Goal: Contribute content: Contribute content

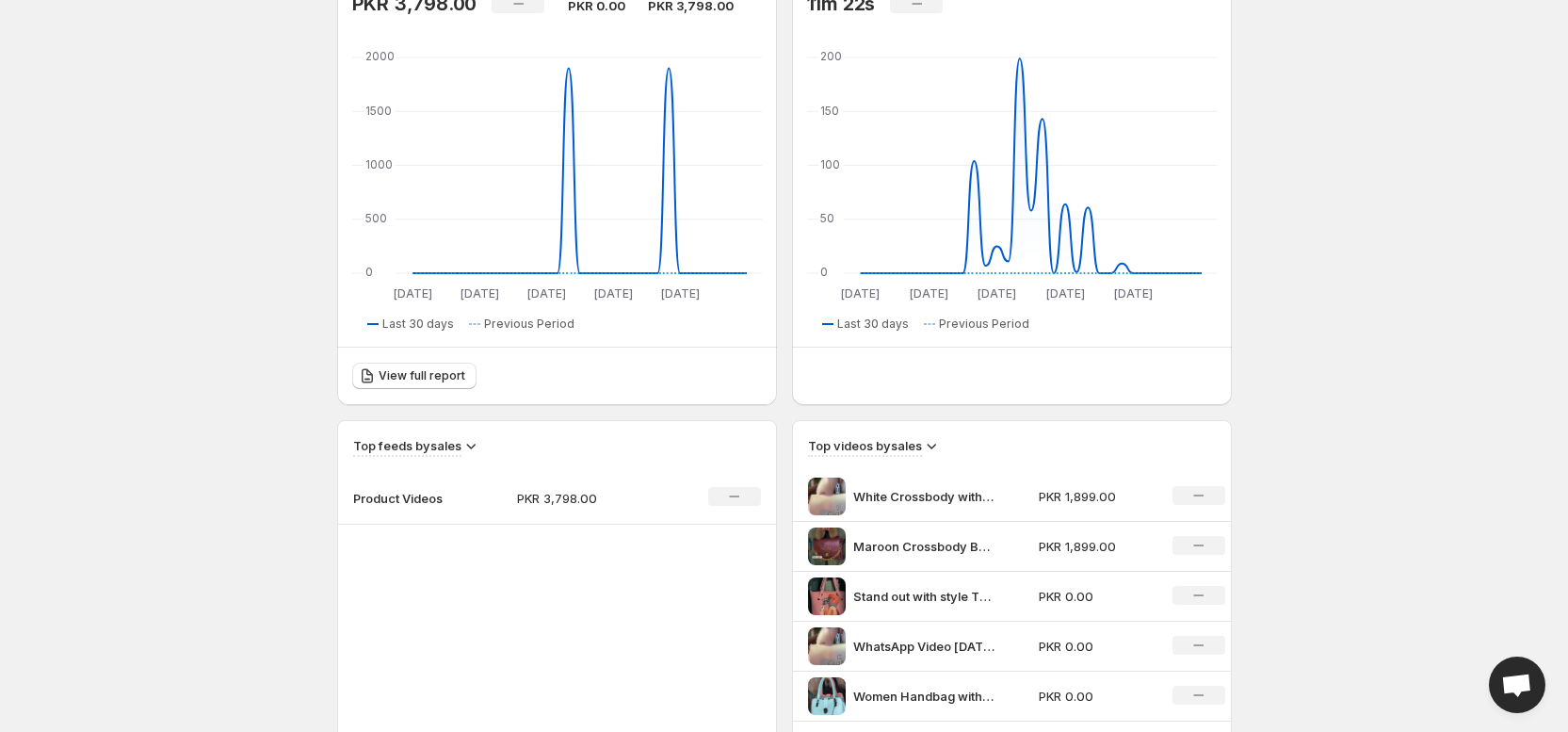
scroll to position [376, 0]
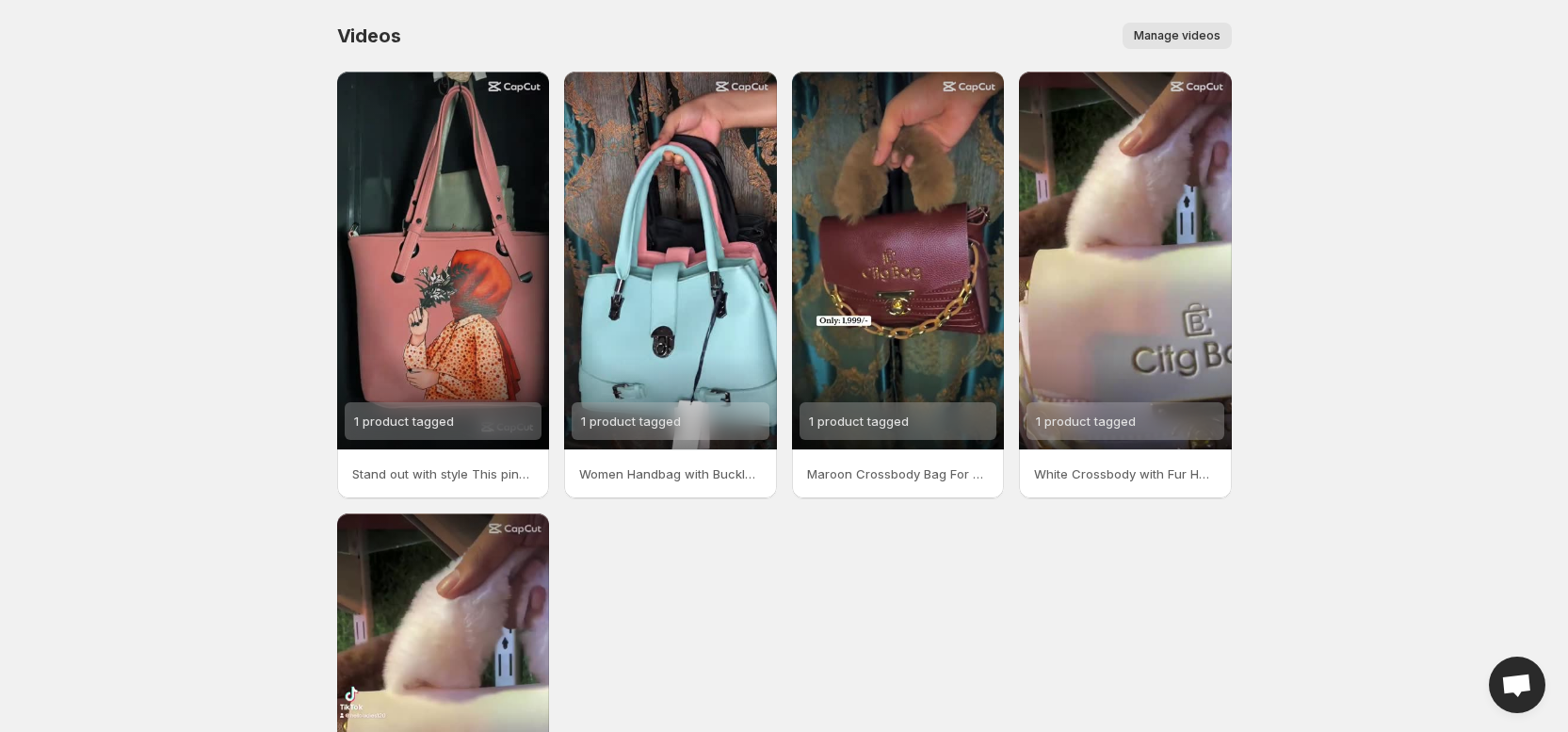
click at [1196, 31] on span "Manage videos" at bounding box center [1178, 36] width 87 height 15
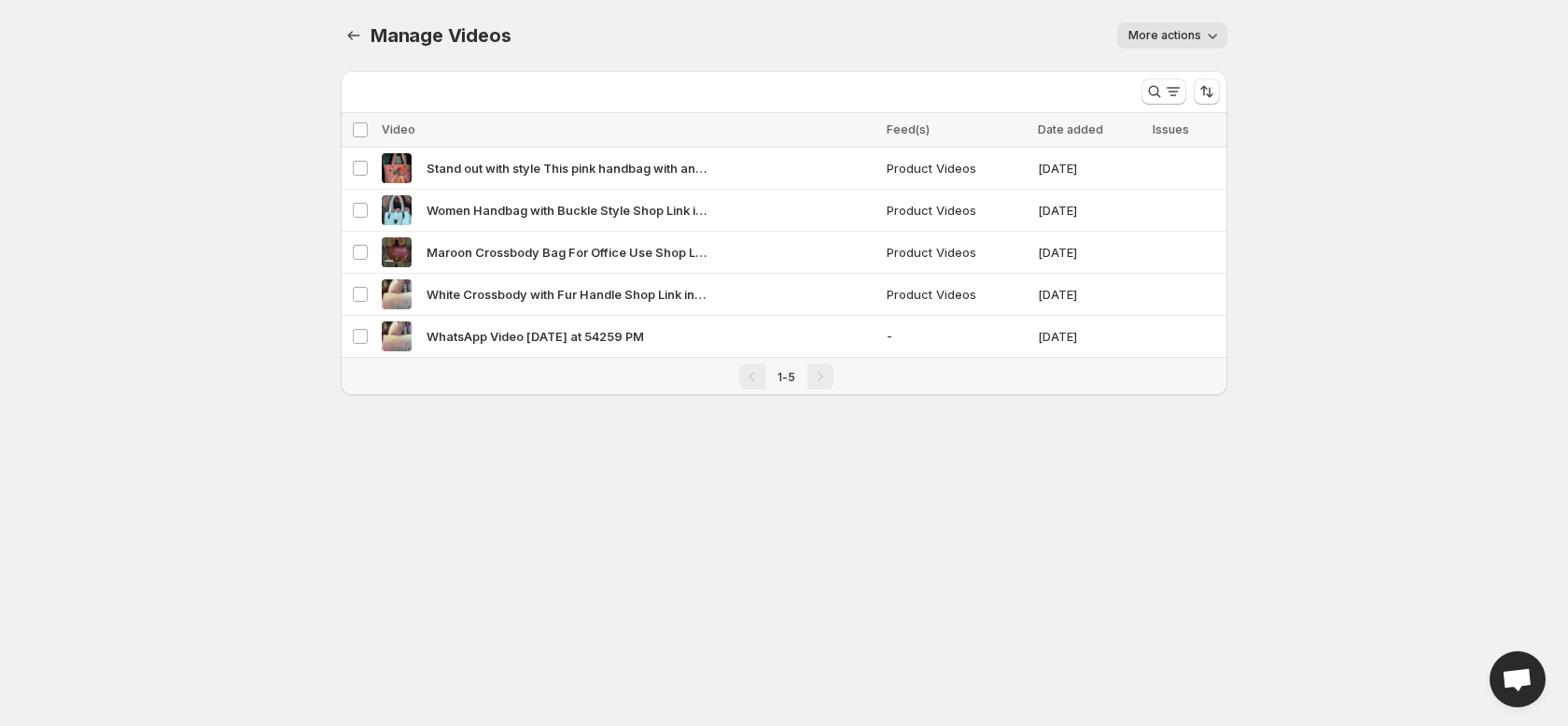
click at [1155, 45] on button "More actions" at bounding box center [1172, 35] width 110 height 26
click at [1347, 169] on body "Home Feeds Videos Subscription Settings Manage Videos. This page is ready Manag…" at bounding box center [784, 363] width 1568 height 726
click at [1169, 88] on icon "Search and filter results" at bounding box center [1173, 88] width 13 height 2
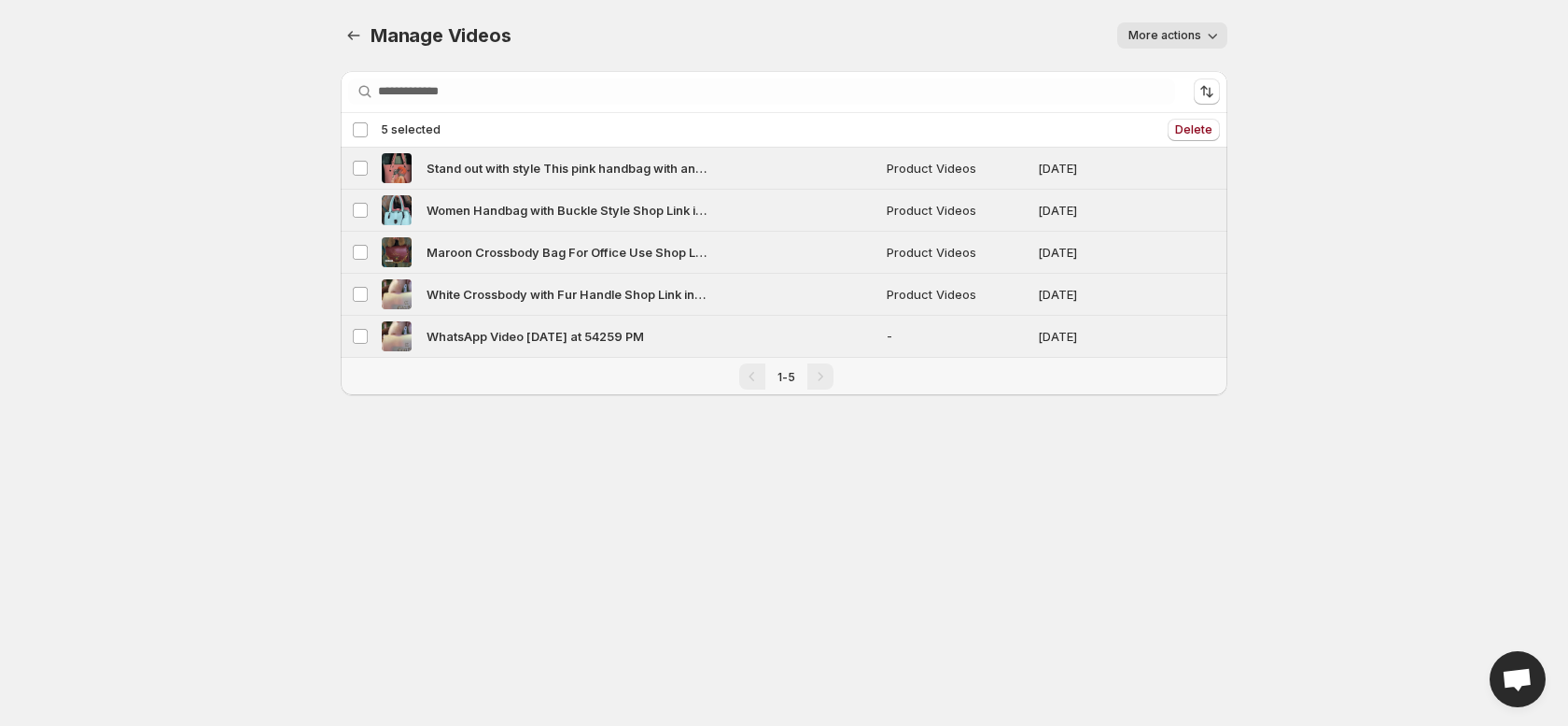
click at [761, 375] on div "Pagination" at bounding box center [752, 376] width 26 height 26
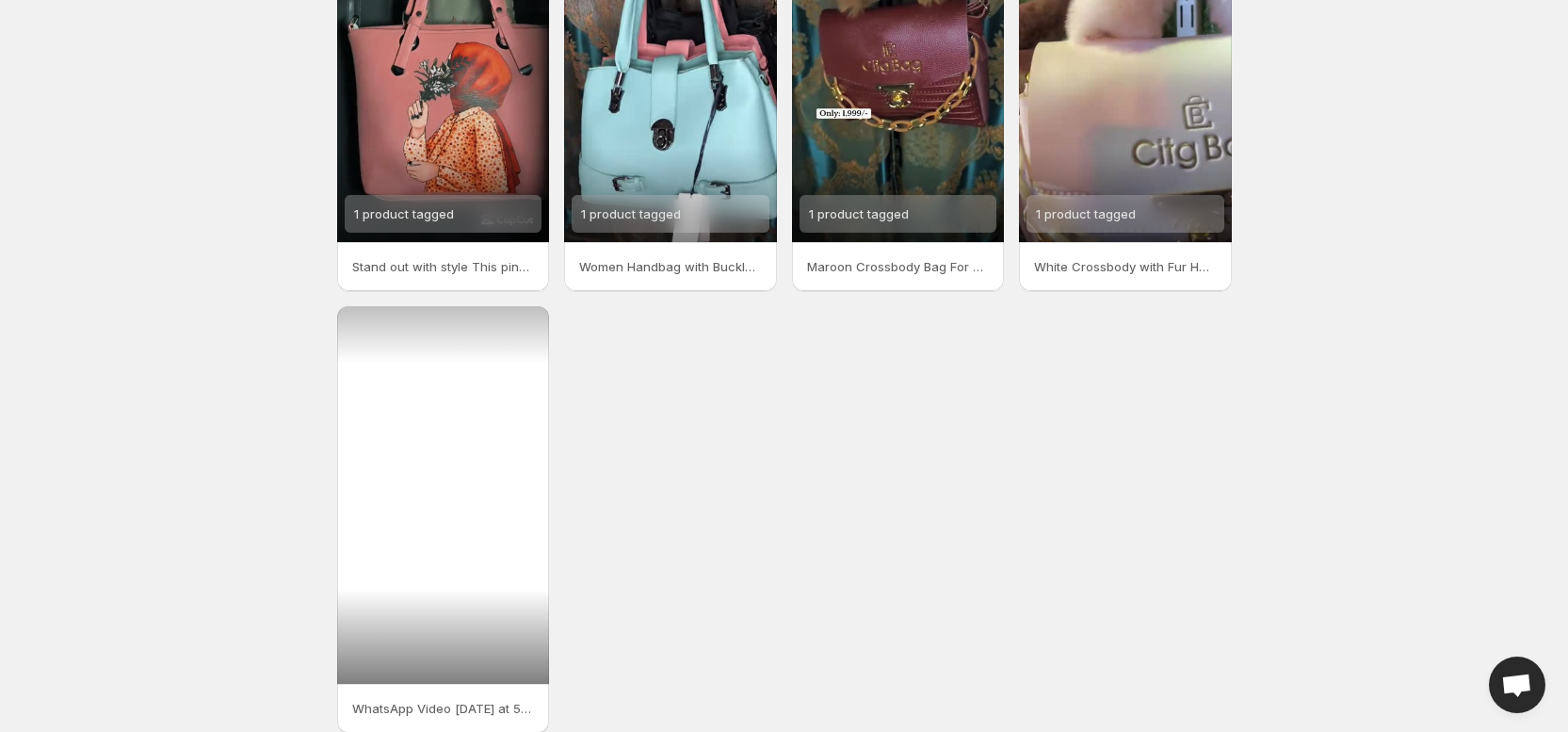
scroll to position [294, 0]
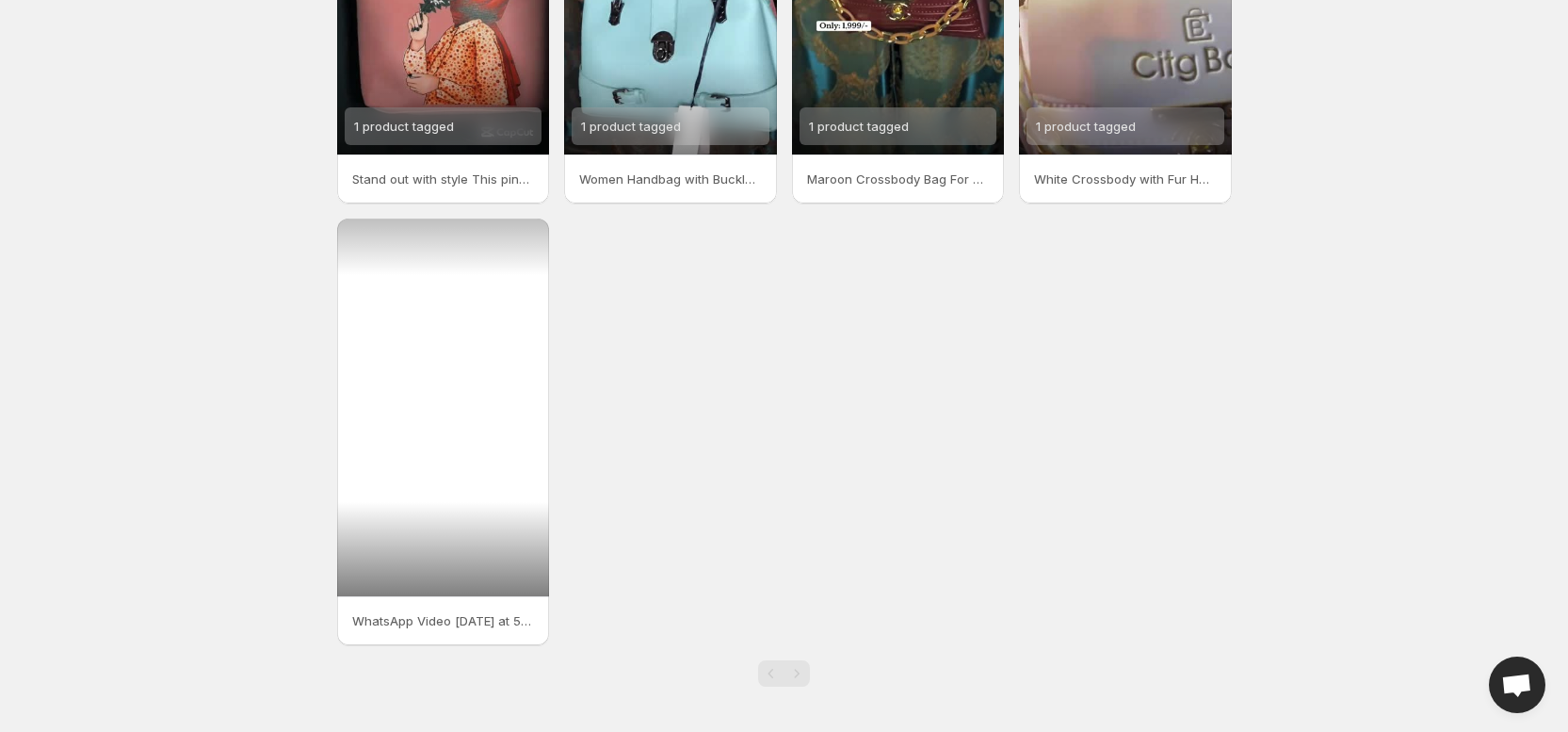
click at [491, 469] on div at bounding box center [443, 407] width 212 height 377
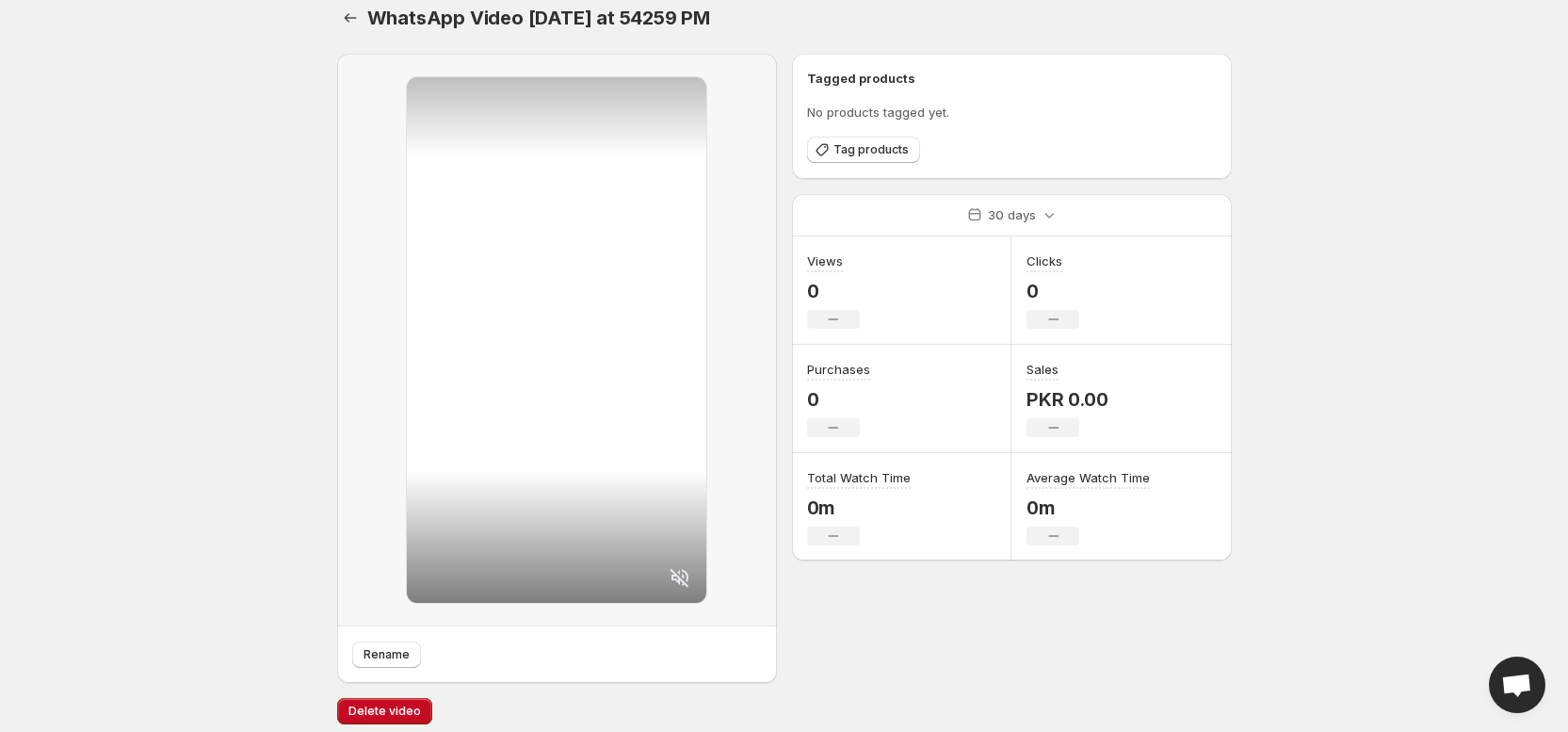
scroll to position [30, 0]
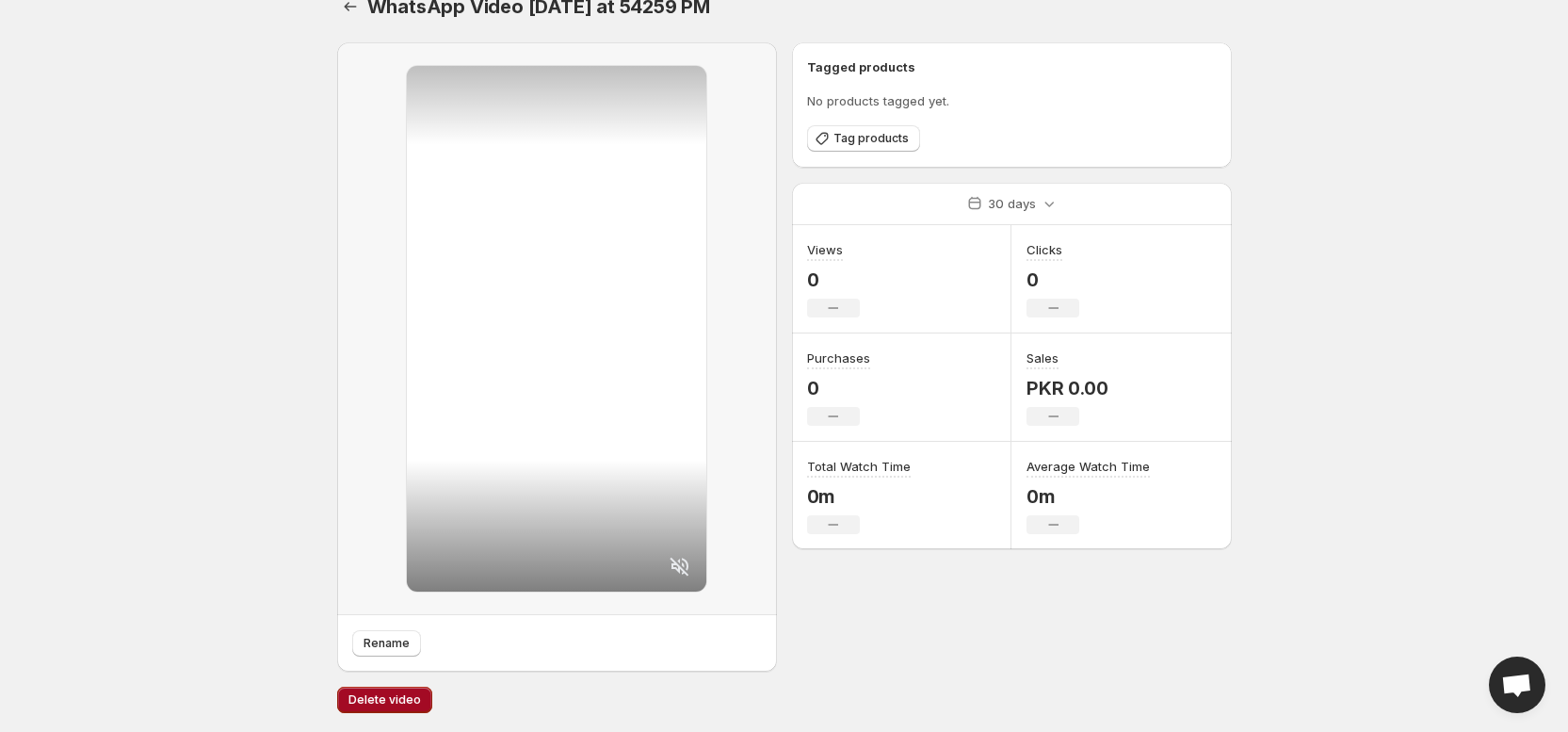
click at [380, 691] on button "Delete video" at bounding box center [384, 699] width 95 height 27
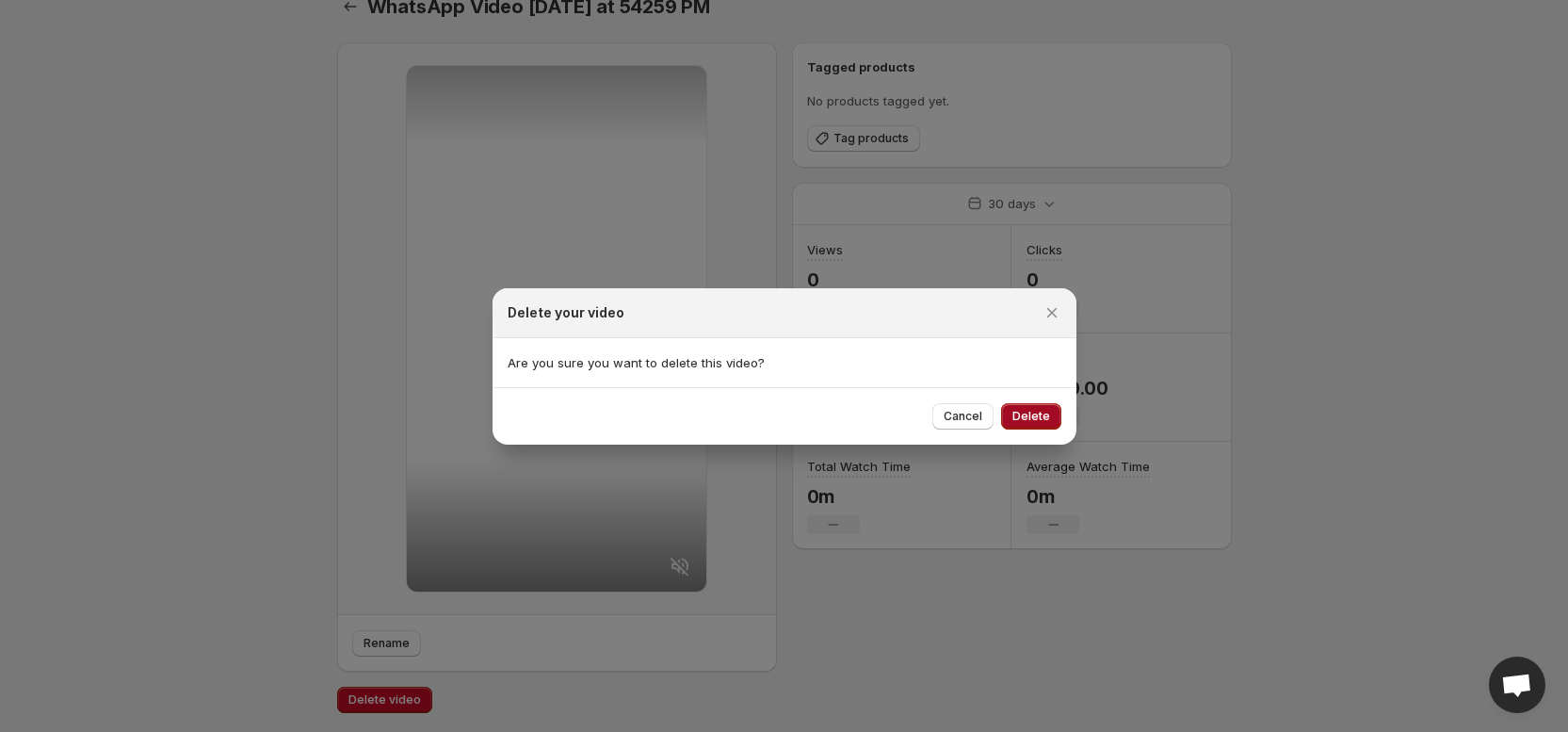
click at [1014, 410] on button "Delete" at bounding box center [1031, 416] width 60 height 27
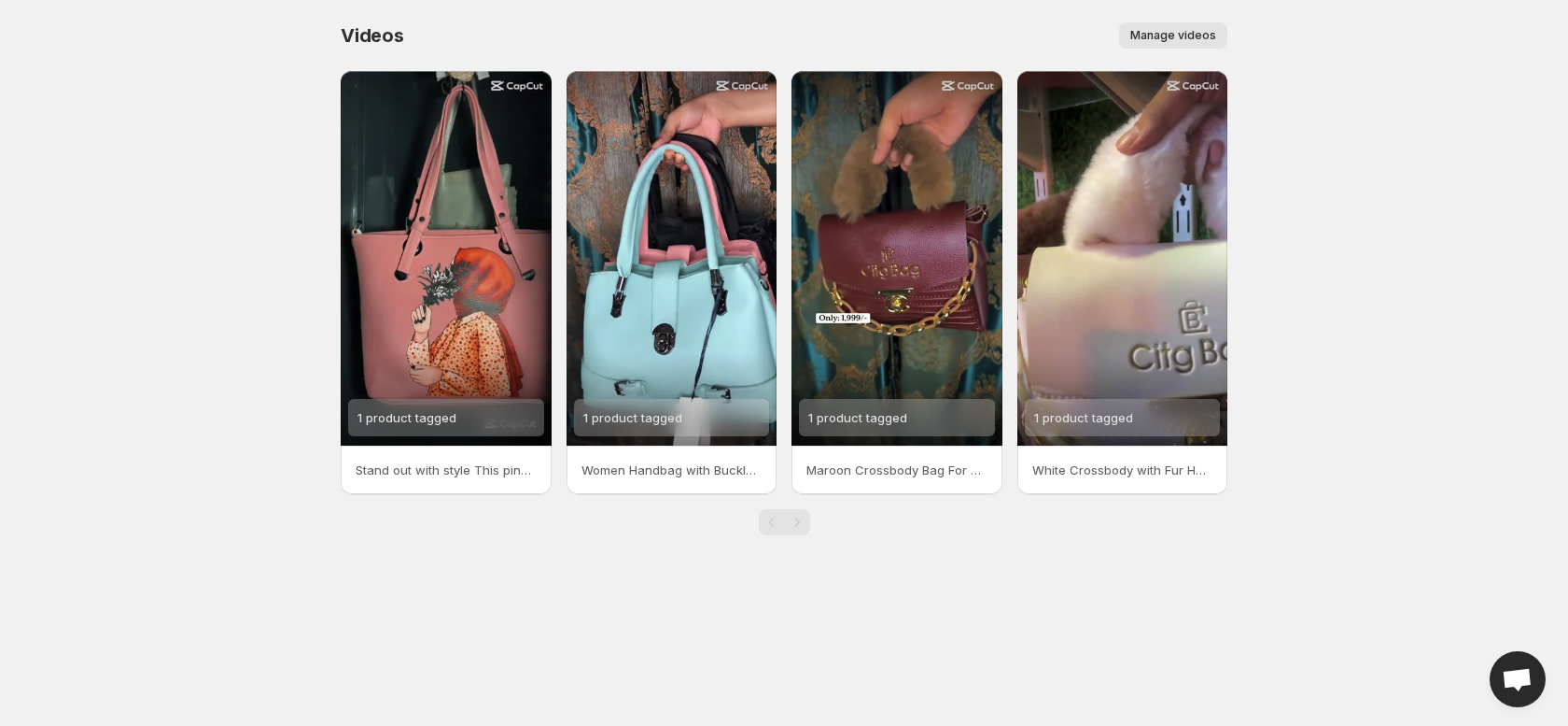
click at [1193, 20] on div "Videos. This page is ready Videos Manage videos More actions Manage videos" at bounding box center [784, 35] width 887 height 71
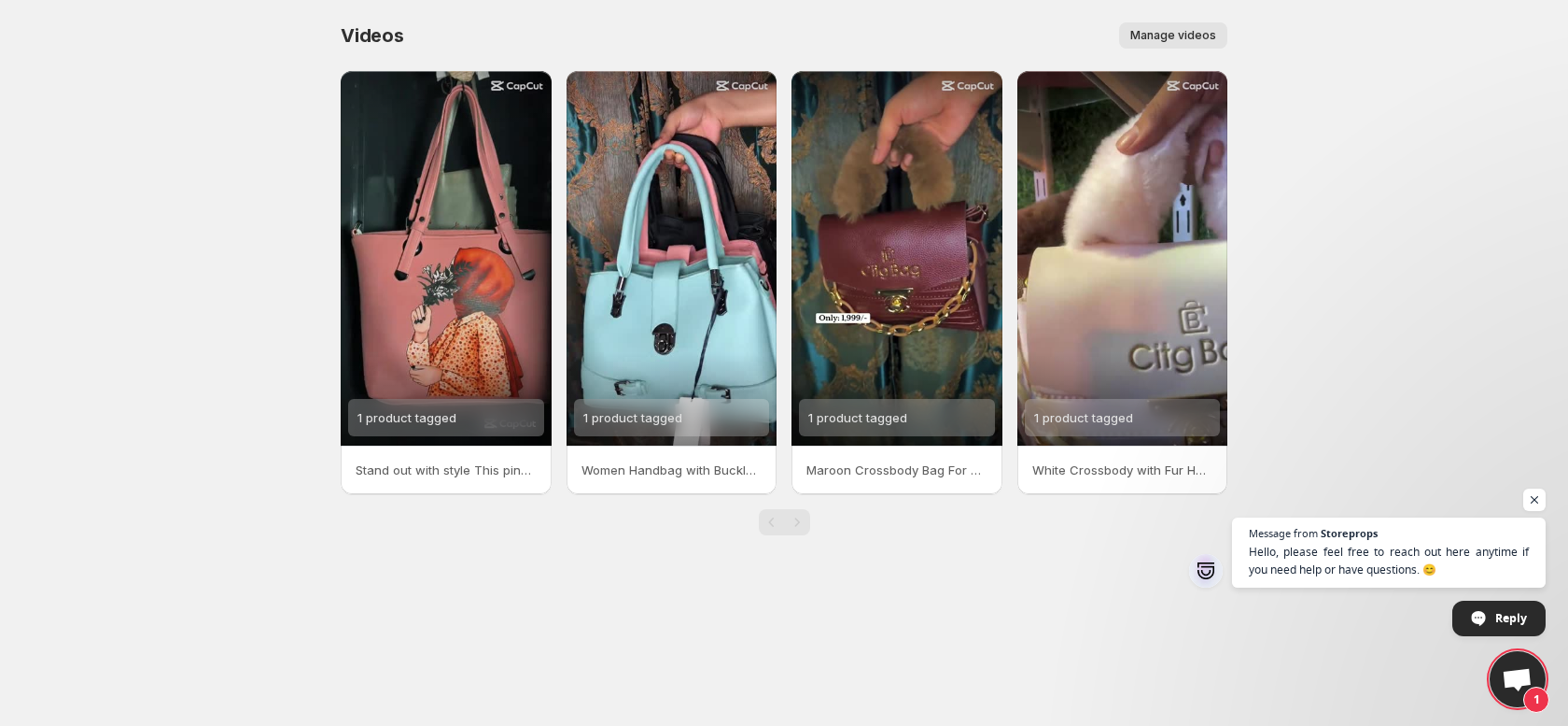
click at [1192, 33] on span "Manage videos" at bounding box center [1173, 35] width 86 height 15
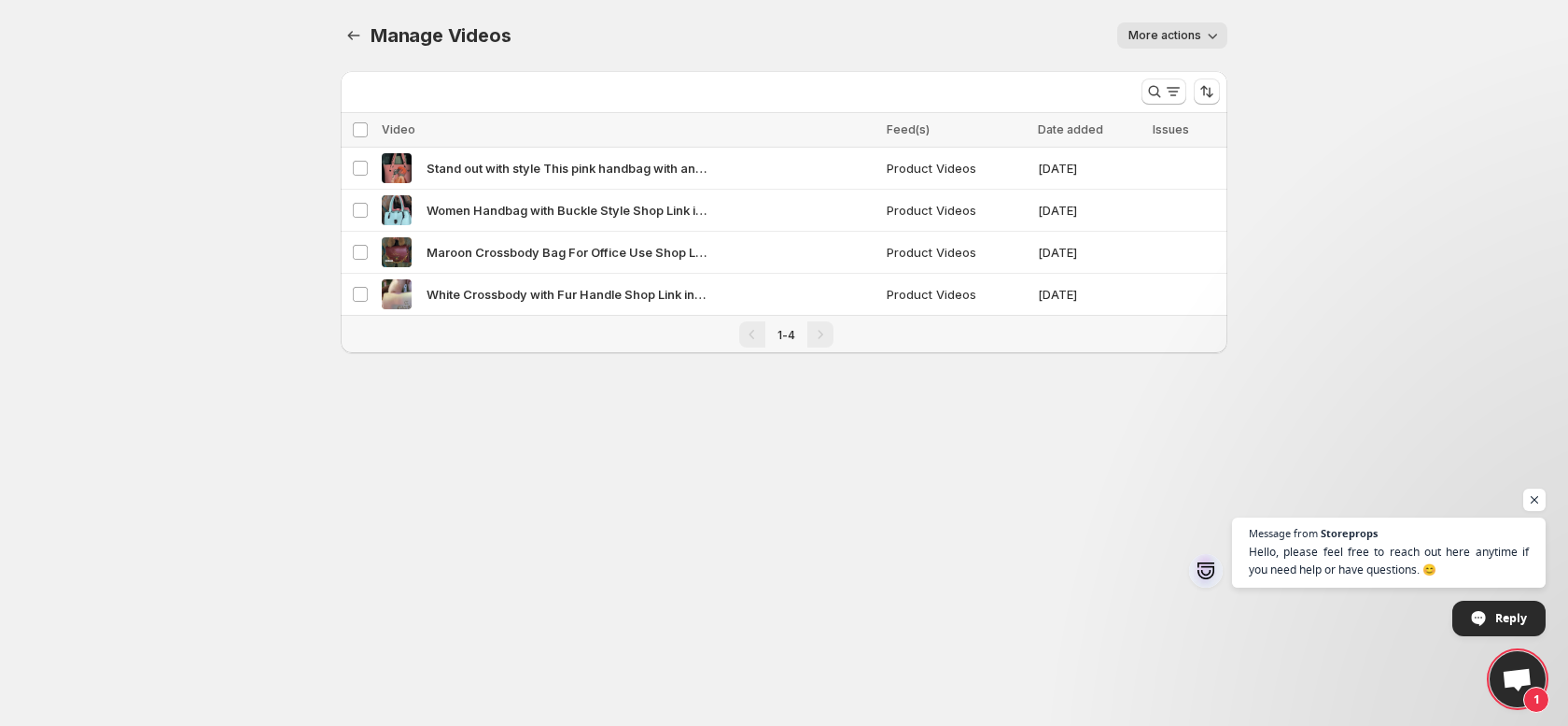
click at [1175, 40] on span "More actions" at bounding box center [1164, 35] width 72 height 15
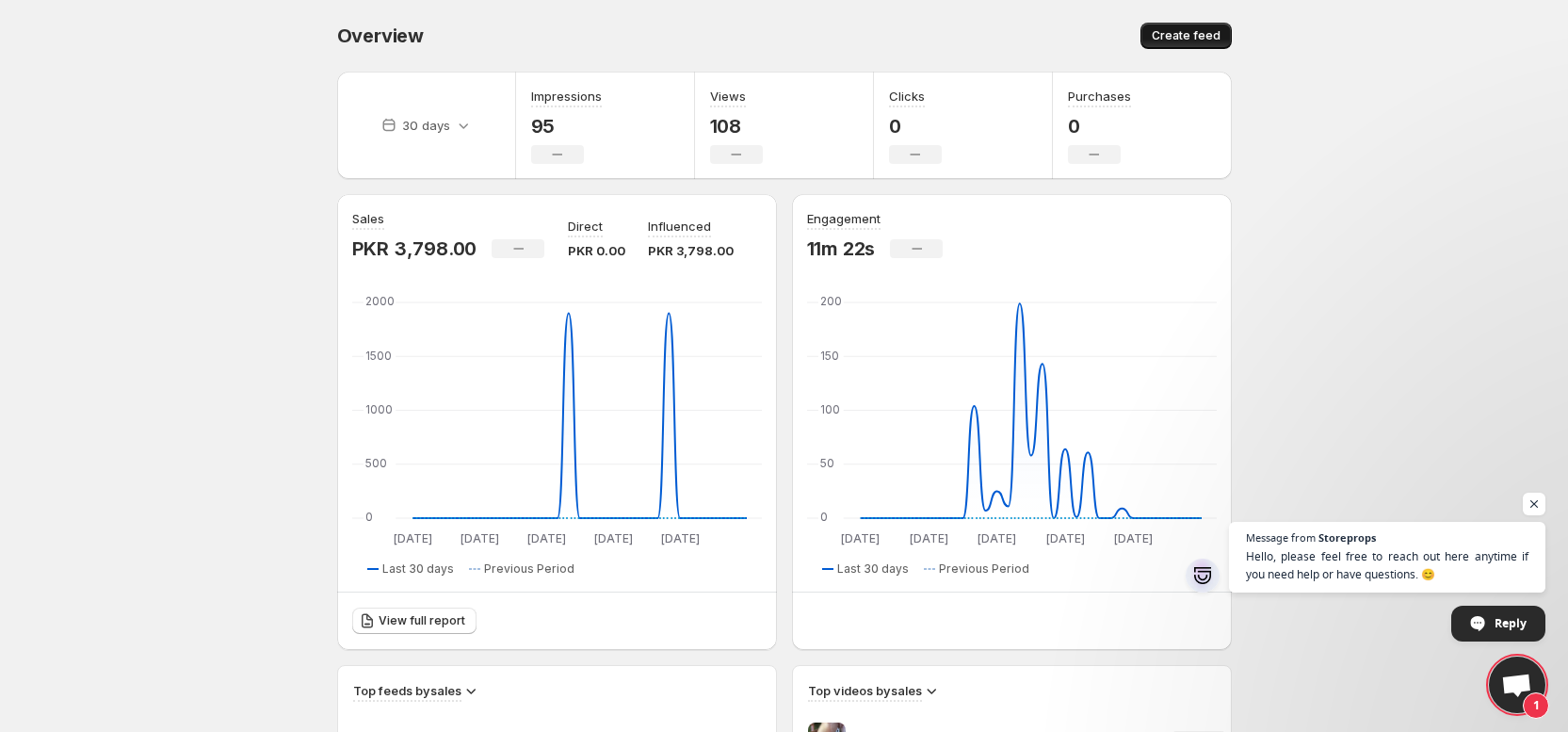
click at [1161, 41] on span "Create feed" at bounding box center [1187, 36] width 69 height 15
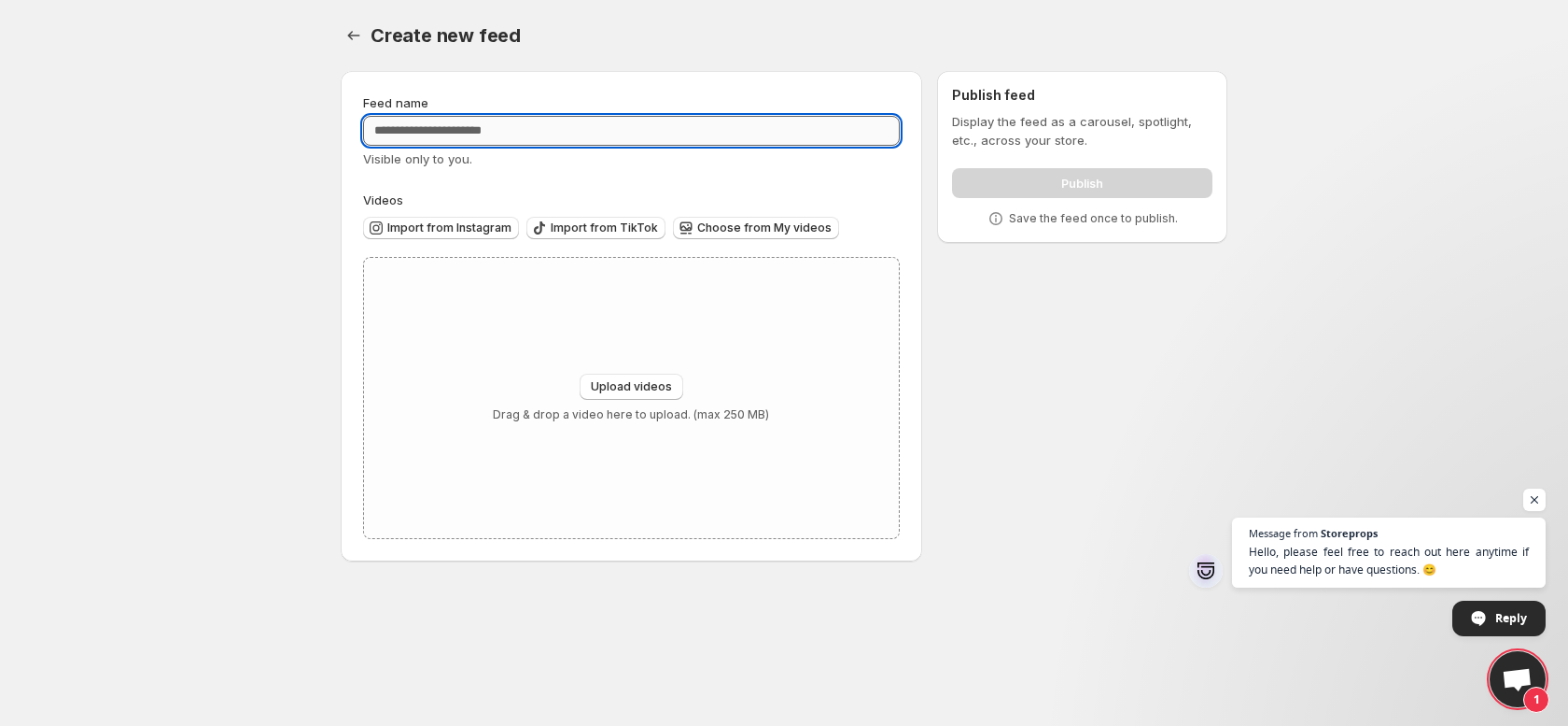
click at [551, 123] on input "Feed name" at bounding box center [632, 130] width 537 height 30
click at [719, 231] on span "Choose from My videos" at bounding box center [764, 227] width 134 height 15
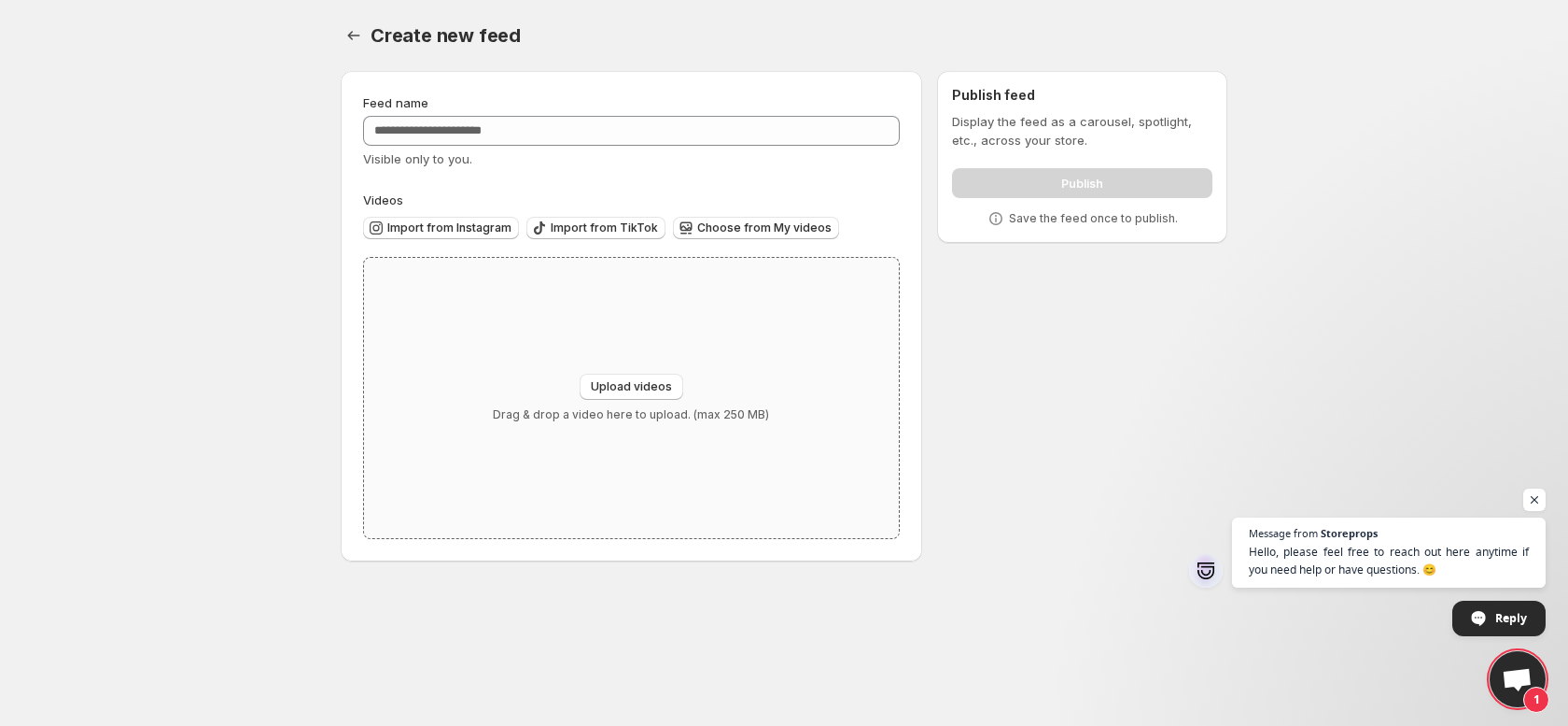
click at [605, 369] on div "Upload videos Drag & drop a video here to upload. (max 250 MB)" at bounding box center [632, 398] width 535 height 280
type input "**********"
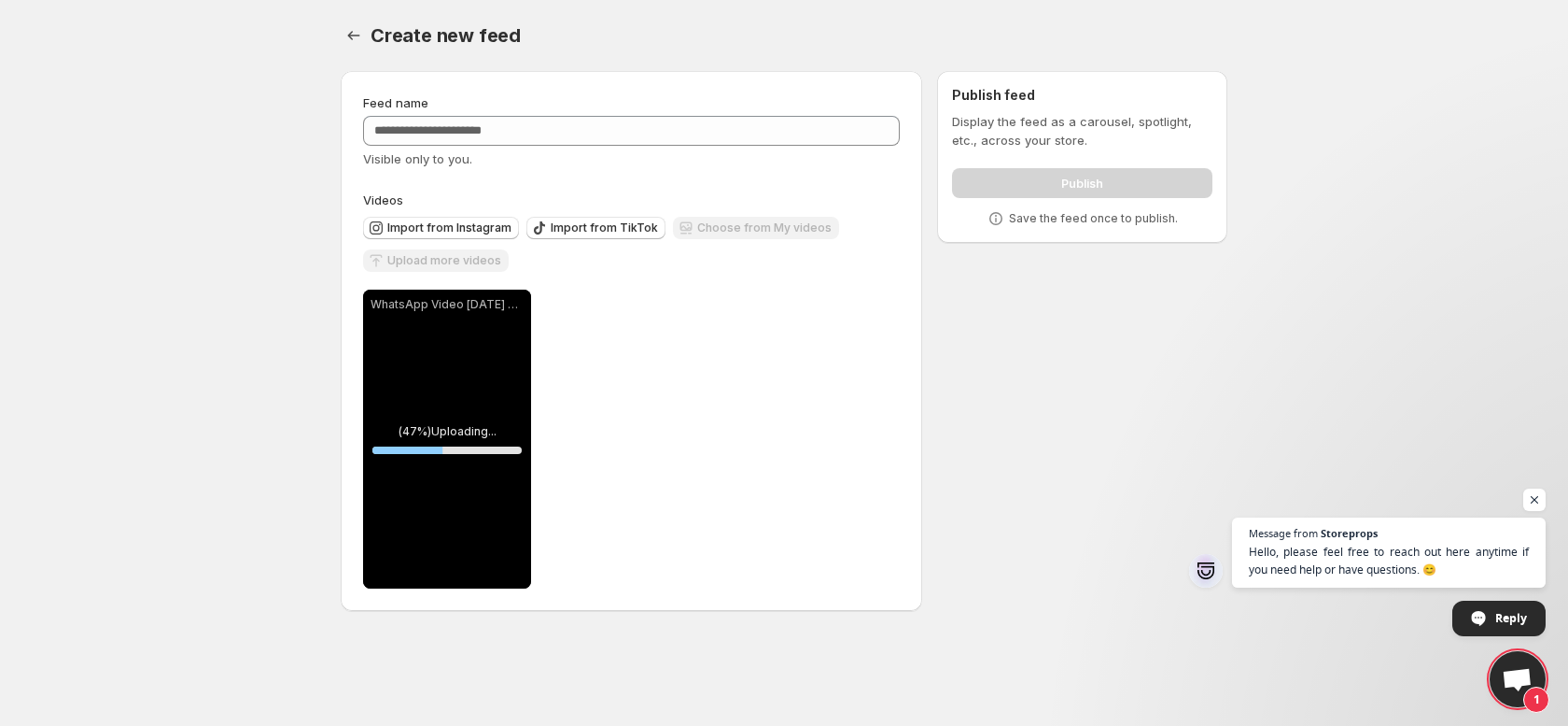
click at [340, 14] on div "**********" at bounding box center [784, 316] width 931 height 633
click at [349, 50] on div "Create new feed. This page is ready Create new feed" at bounding box center [784, 35] width 887 height 71
click at [354, 27] on icon "Settings" at bounding box center [354, 35] width 19 height 19
click at [1527, 490] on span "Open chat" at bounding box center [1536, 501] width 24 height 24
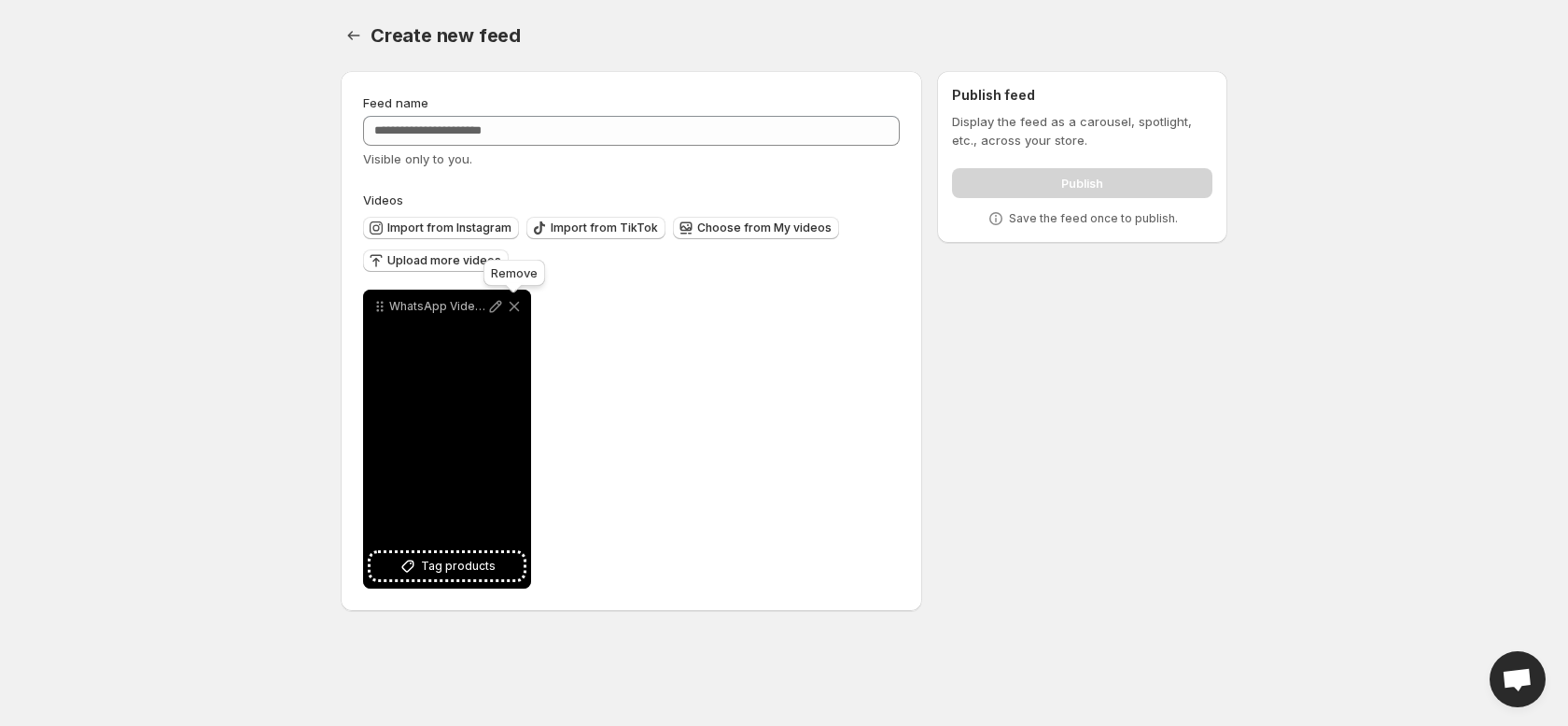
click at [513, 301] on icon at bounding box center [514, 306] width 19 height 19
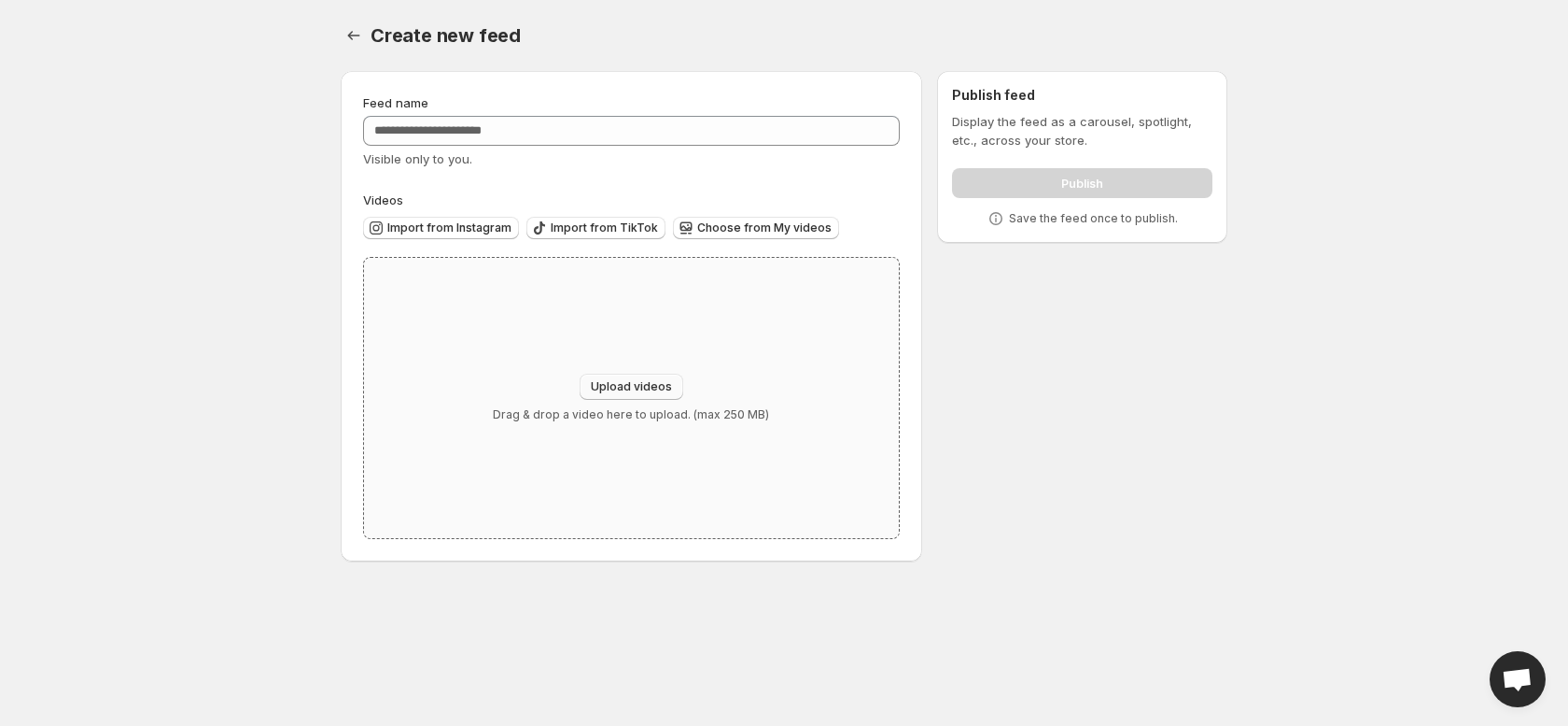
click at [600, 379] on span "Upload videos" at bounding box center [631, 386] width 81 height 15
type input "**********"
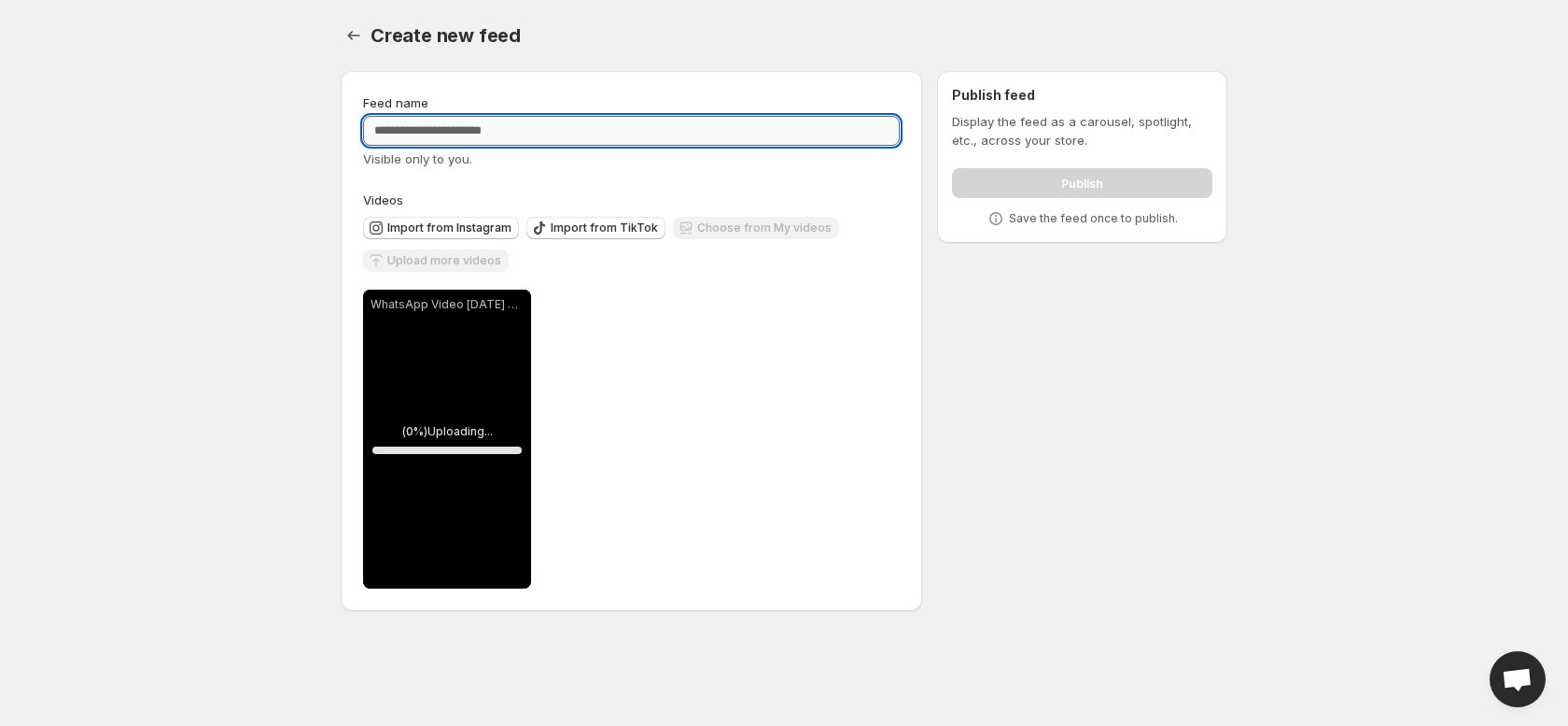
click at [460, 125] on input "Feed name" at bounding box center [632, 130] width 537 height 30
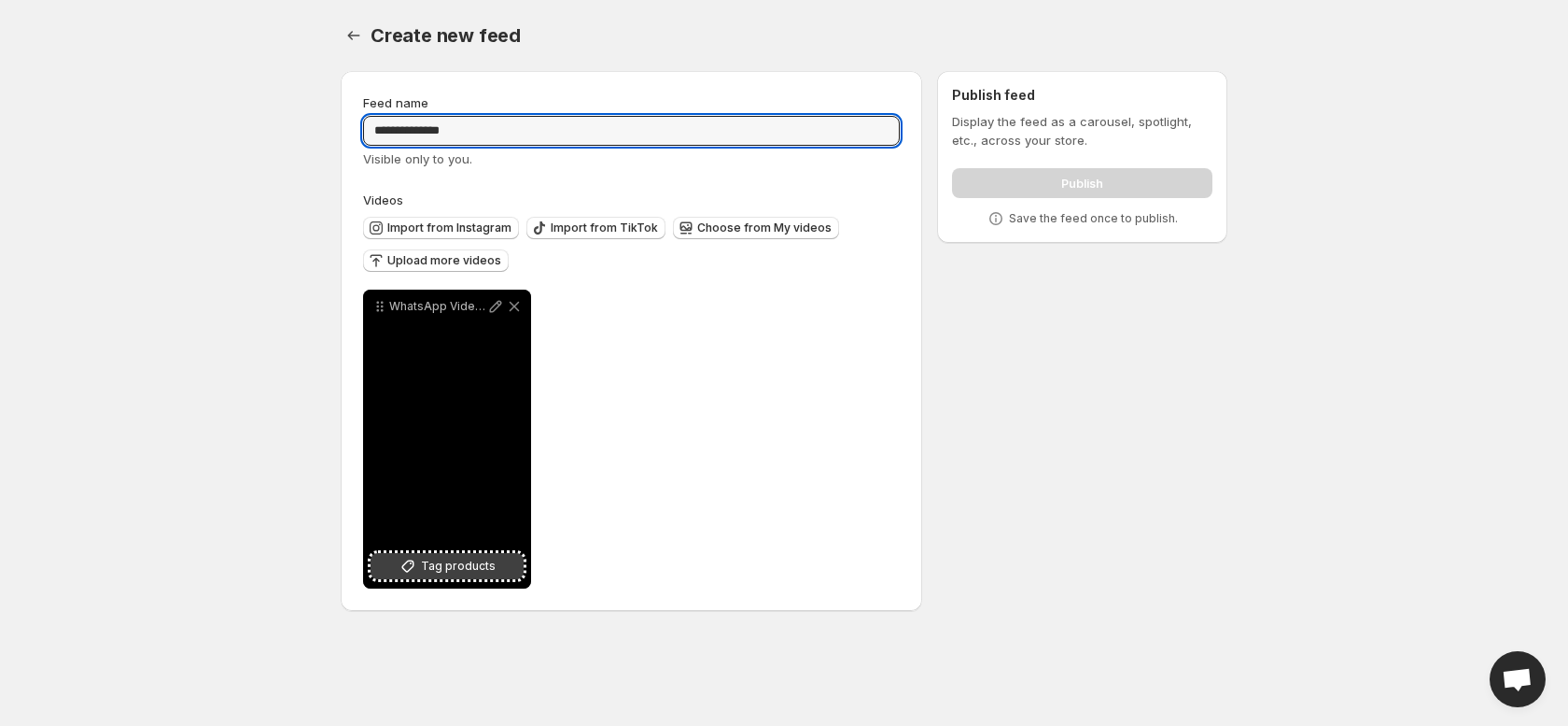
type input "**********"
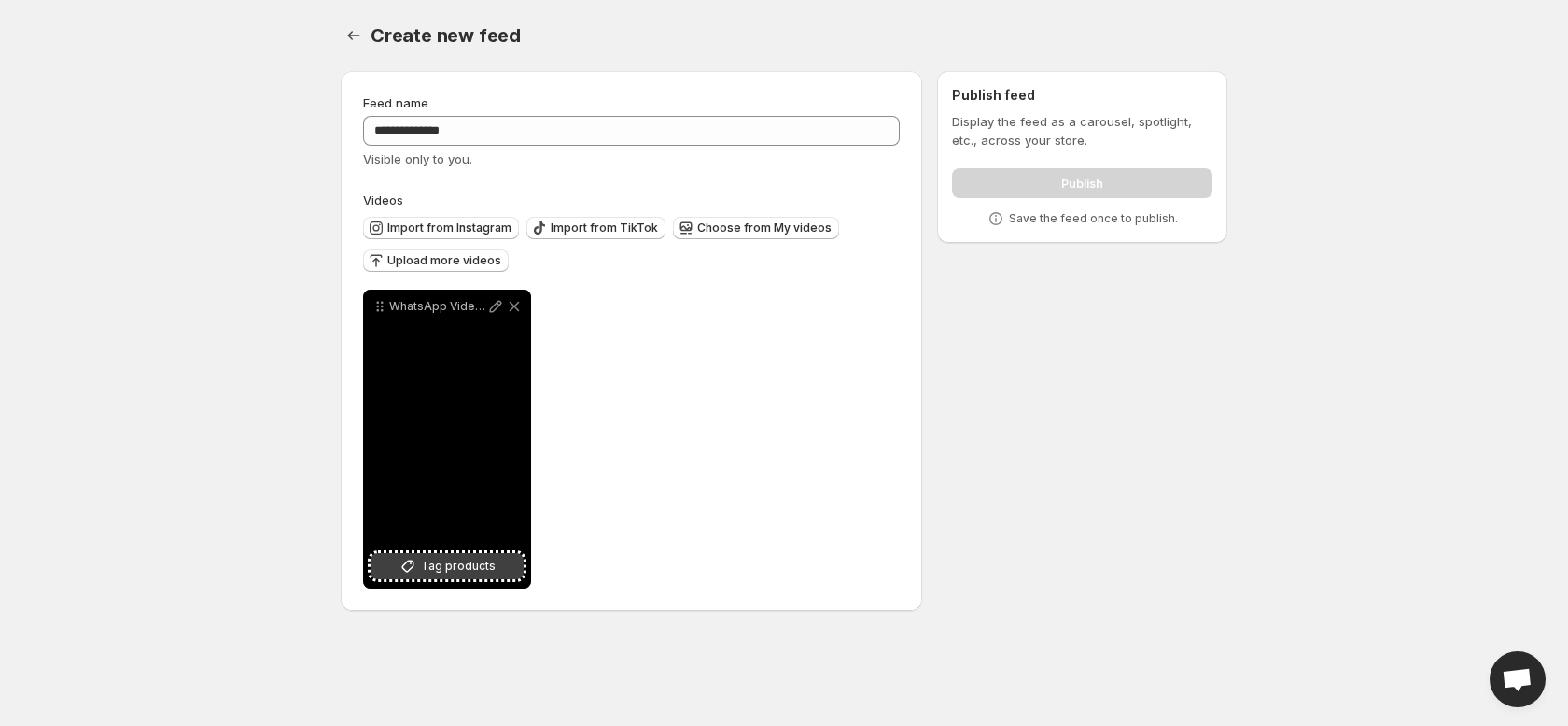
click at [485, 573] on span "Tag products" at bounding box center [458, 565] width 74 height 19
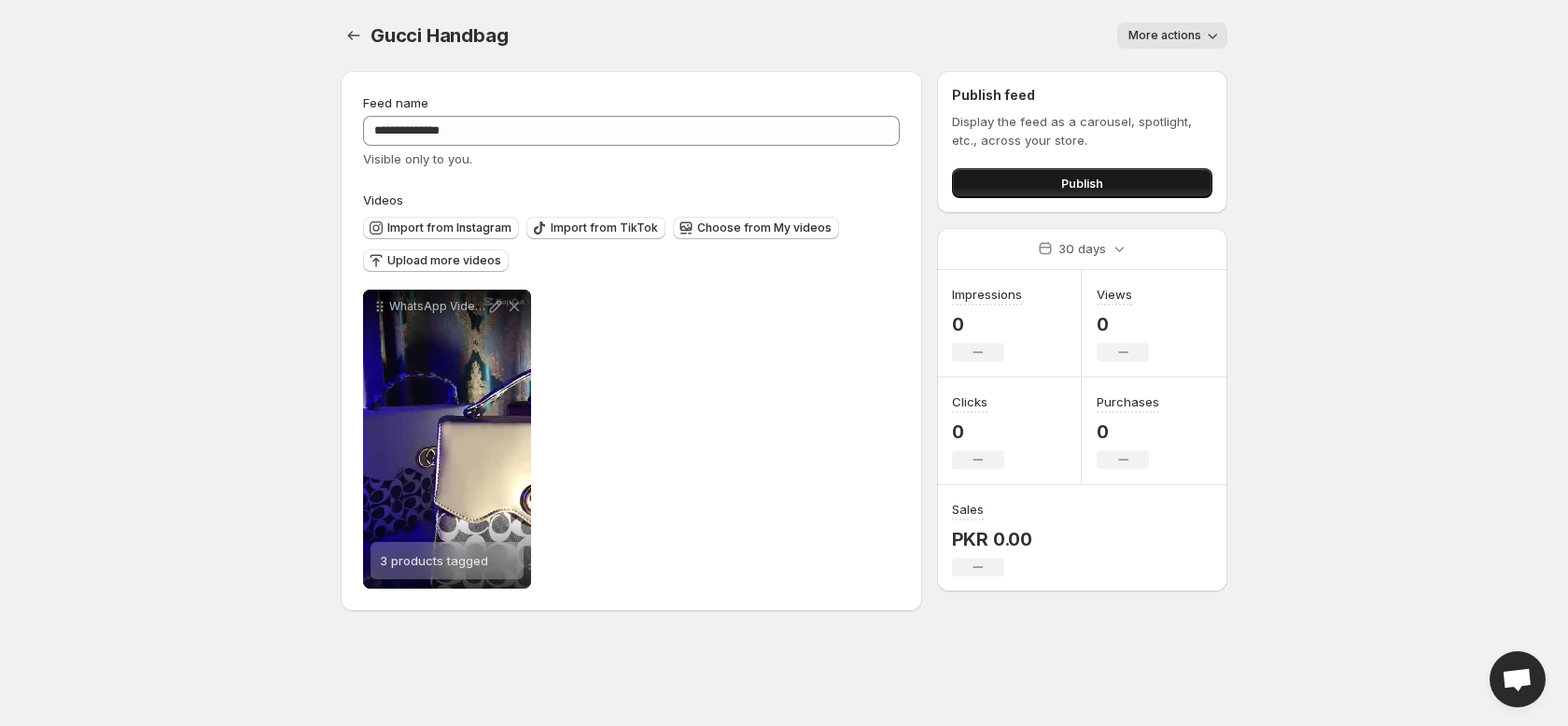
click at [1052, 183] on button "Publish" at bounding box center [1082, 183] width 261 height 30
click at [357, 26] on icon "Settings" at bounding box center [354, 35] width 19 height 19
